Goal: Download file/media

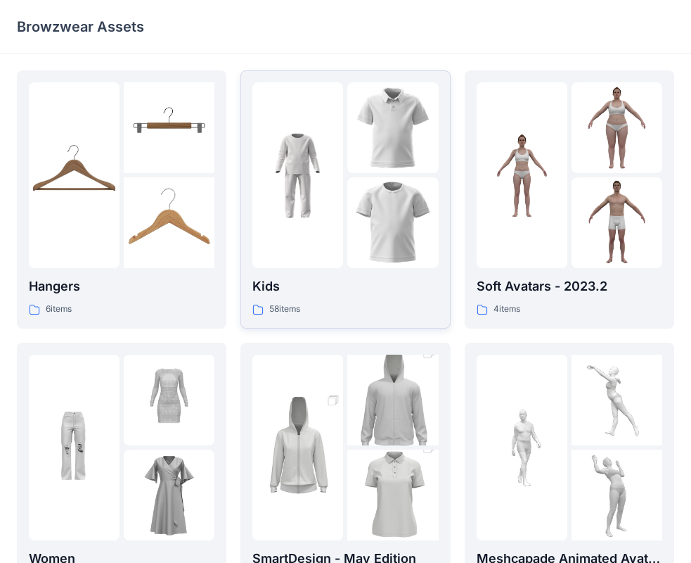
click at [364, 221] on img at bounding box center [392, 222] width 91 height 91
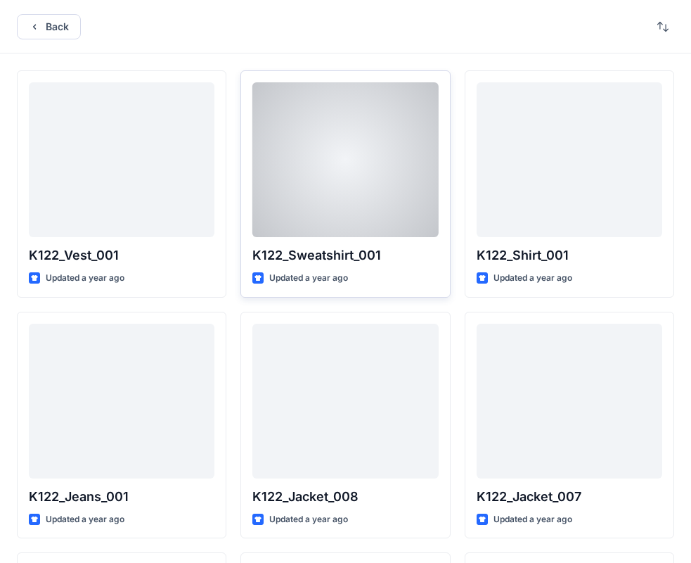
click at [355, 200] on div at bounding box center [345, 159] width 186 height 155
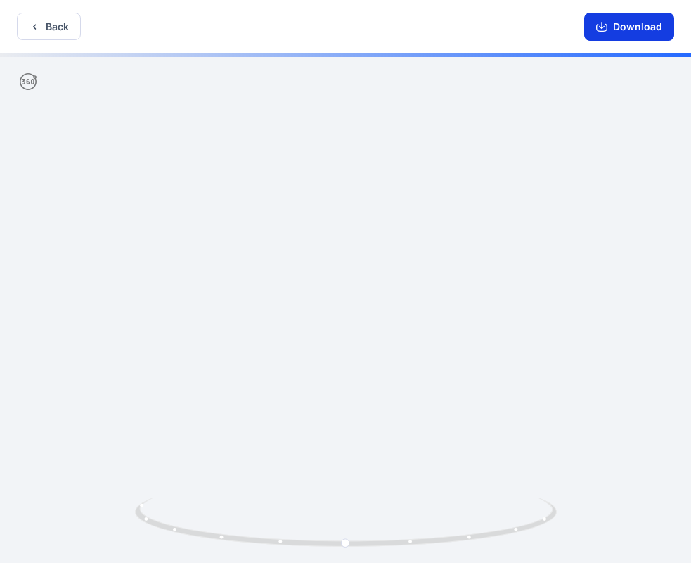
click at [624, 37] on button "Download" at bounding box center [629, 27] width 90 height 28
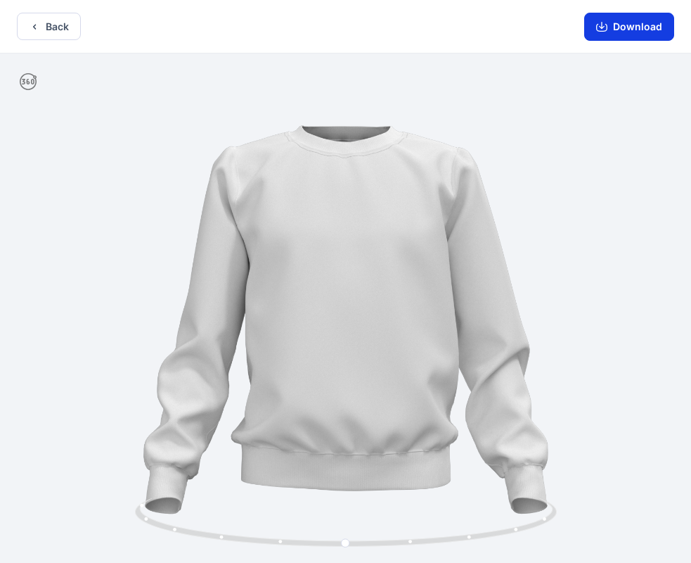
click at [621, 30] on button "Download" at bounding box center [629, 27] width 90 height 28
